Goal: Task Accomplishment & Management: Manage account settings

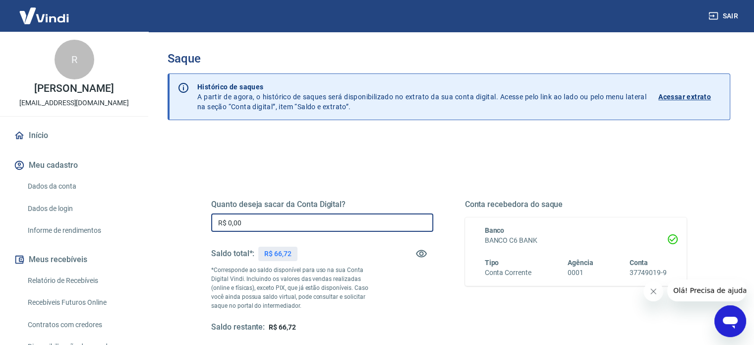
click at [284, 226] on input "R$ 0,00" at bounding box center [322, 222] width 222 height 18
type input "R$ 66,72"
click at [331, 255] on div "Saldo total*: R$ 66,72" at bounding box center [322, 254] width 222 height 24
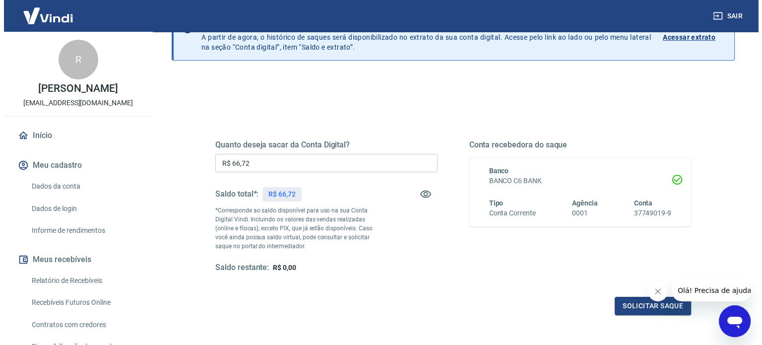
scroll to position [79, 0]
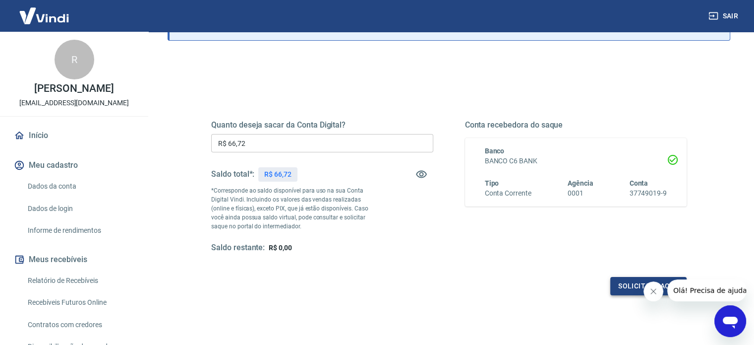
click at [623, 283] on button "Solicitar saque" at bounding box center [649, 286] width 76 height 18
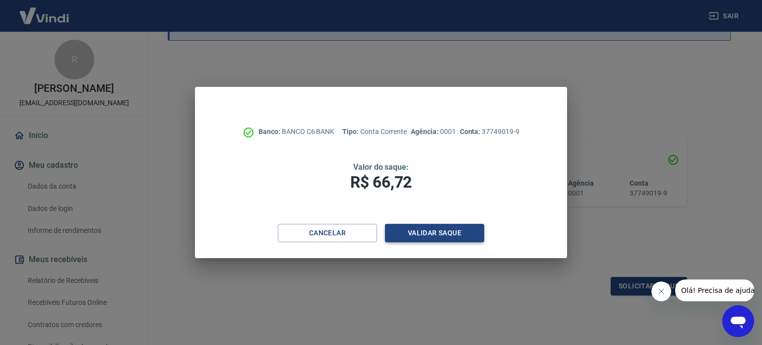
click at [440, 231] on button "Validar saque" at bounding box center [434, 233] width 99 height 18
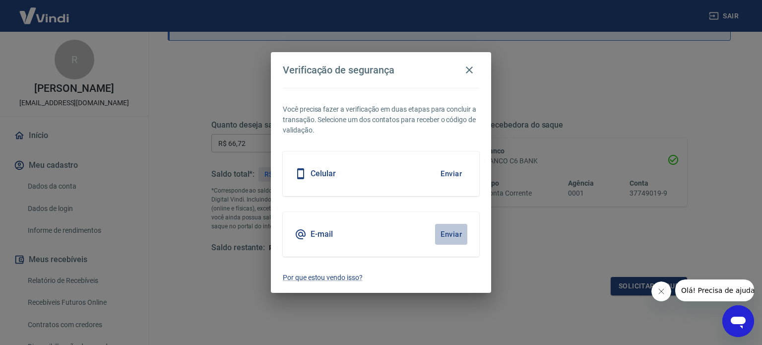
click at [462, 236] on button "Enviar" at bounding box center [451, 234] width 32 height 21
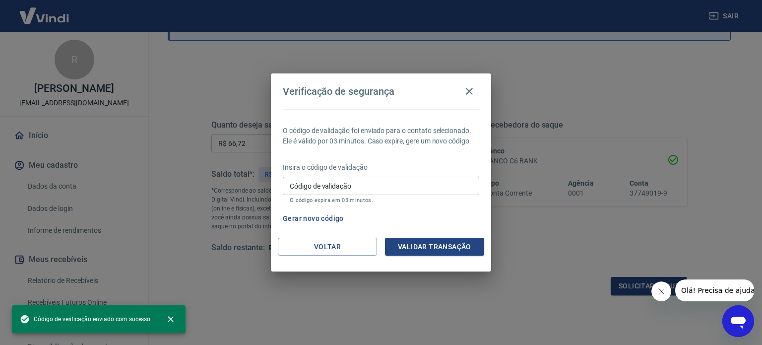
click at [354, 185] on input "Código de validação" at bounding box center [381, 186] width 196 height 18
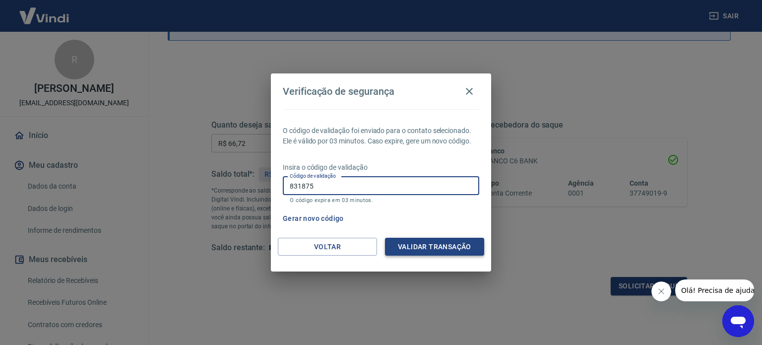
type input "831875"
click at [425, 242] on button "Validar transação" at bounding box center [434, 247] width 99 height 18
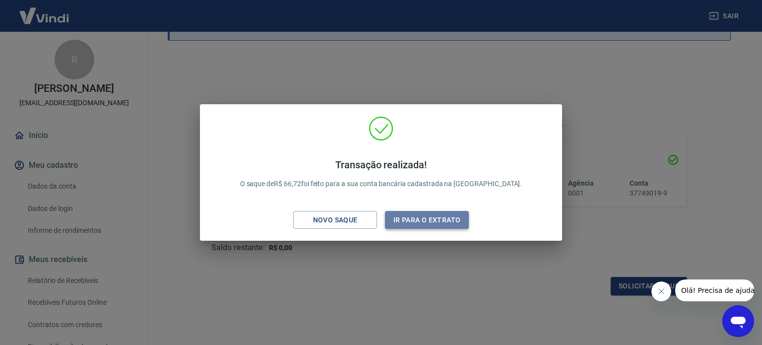
click at [404, 217] on button "Ir para o extrato" at bounding box center [427, 220] width 84 height 18
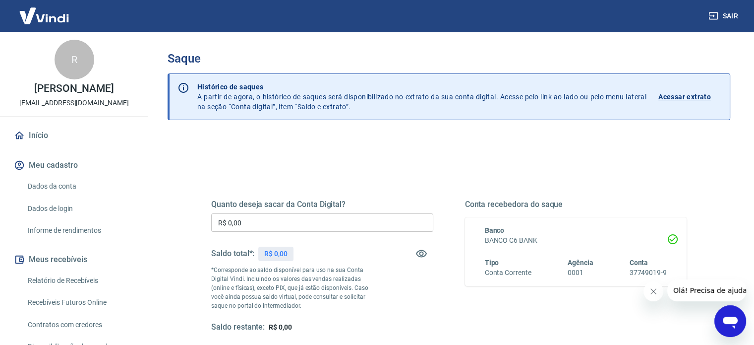
click at [53, 28] on img at bounding box center [44, 15] width 64 height 30
